Goal: Register for event/course

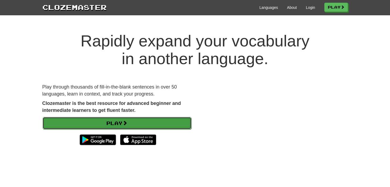
click at [110, 121] on link "Play" at bounding box center [117, 123] width 149 height 12
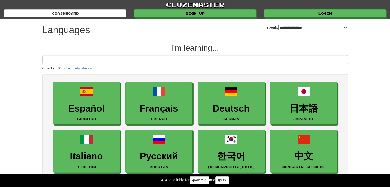
select select "*******"
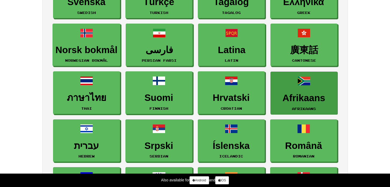
scroll to position [290, 0]
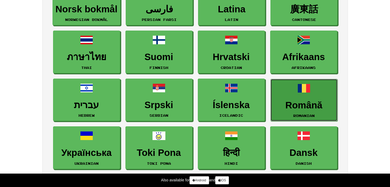
click at [312, 102] on h3 "Română" at bounding box center [303, 105] width 61 height 10
